Goal: Task Accomplishment & Management: Manage account settings

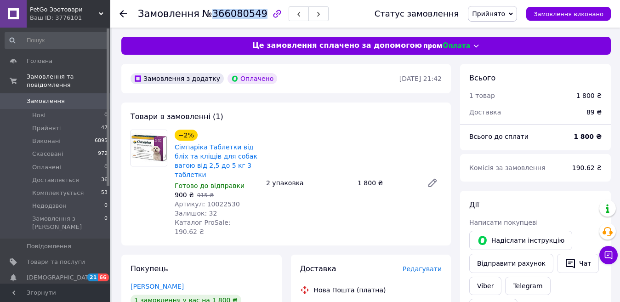
click at [516, 9] on span "Прийнято" at bounding box center [492, 14] width 49 height 16
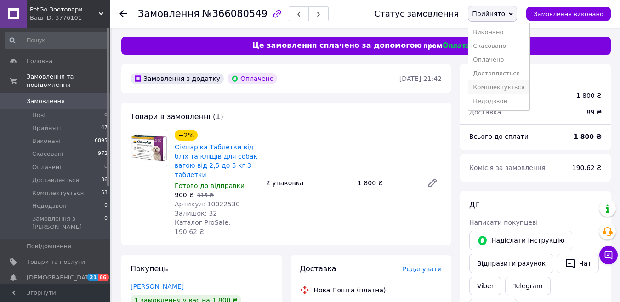
click at [506, 85] on li "Комплектується" at bounding box center [498, 87] width 61 height 14
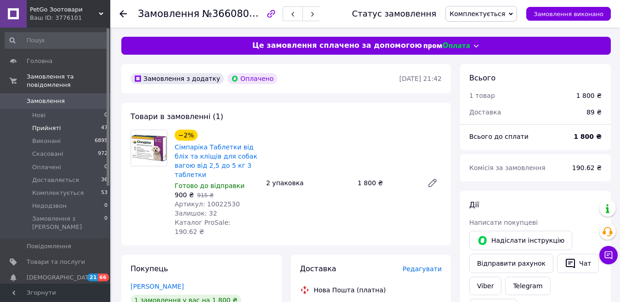
click at [63, 122] on li "Прийняті 47" at bounding box center [56, 128] width 113 height 13
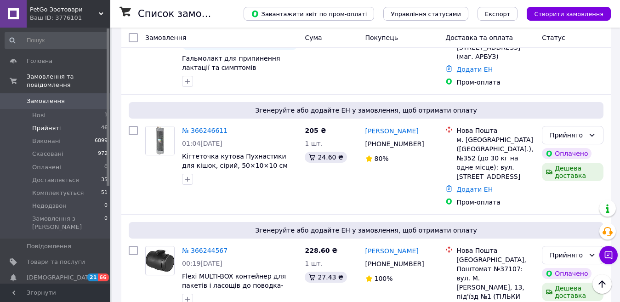
scroll to position [2068, 0]
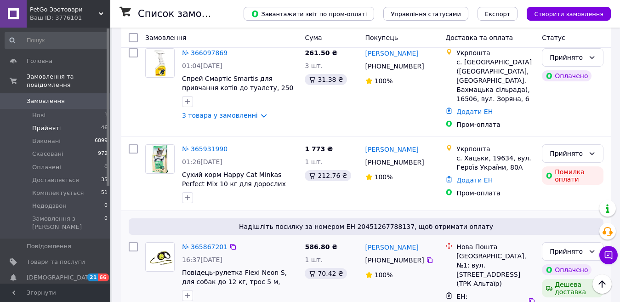
scroll to position [247, 0]
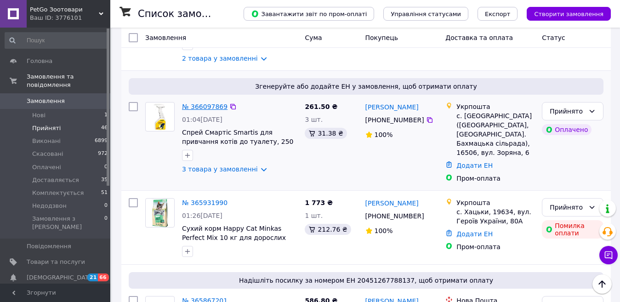
click at [201, 103] on link "№ 366097869" at bounding box center [204, 106] width 45 height 7
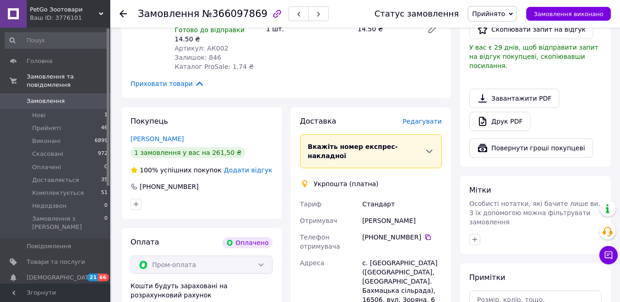
scroll to position [477, 0]
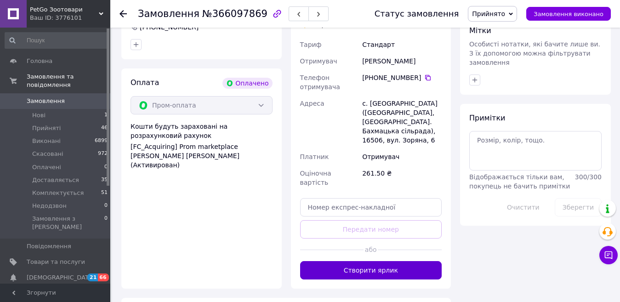
click at [372, 261] on button "Створити ярлик" at bounding box center [371, 270] width 142 height 18
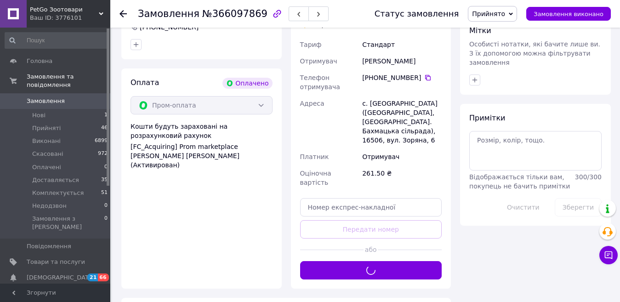
click at [244, 19] on span "№366097869" at bounding box center [234, 13] width 65 height 11
copy span "366097869"
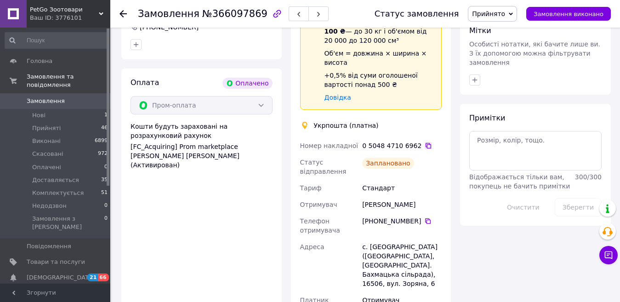
click at [425, 142] on icon at bounding box center [428, 145] width 7 height 7
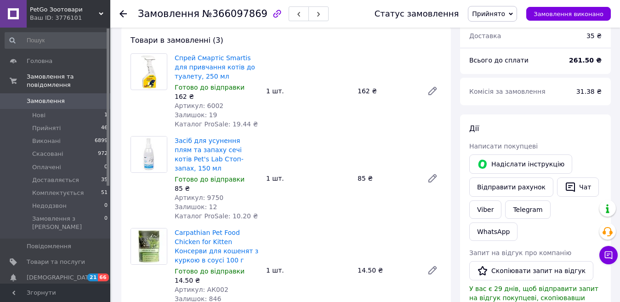
scroll to position [0, 0]
